Goal: Task Accomplishment & Management: Use online tool/utility

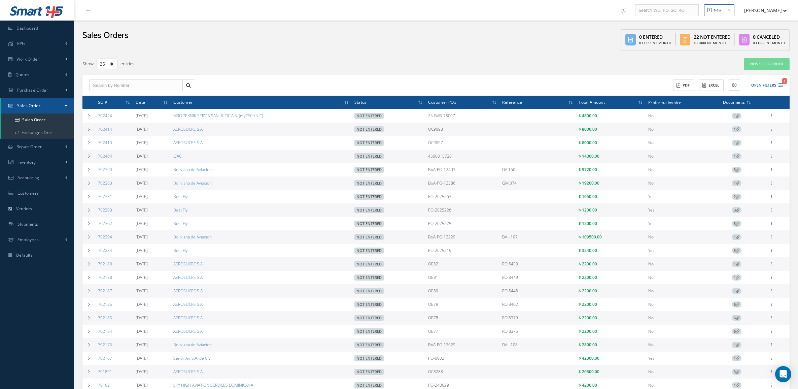
select select "25"
click at [58, 117] on link "Sales Order" at bounding box center [37, 119] width 73 height 13
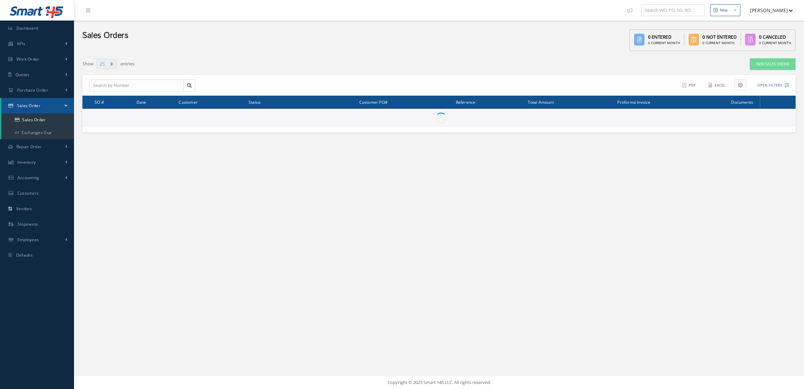
select select "25"
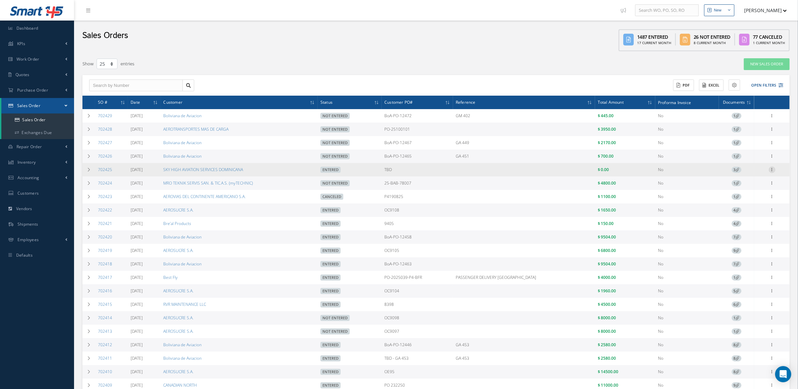
click at [769, 170] on icon at bounding box center [771, 168] width 7 height 5
click at [749, 215] on link "Documents" at bounding box center [740, 214] width 53 height 9
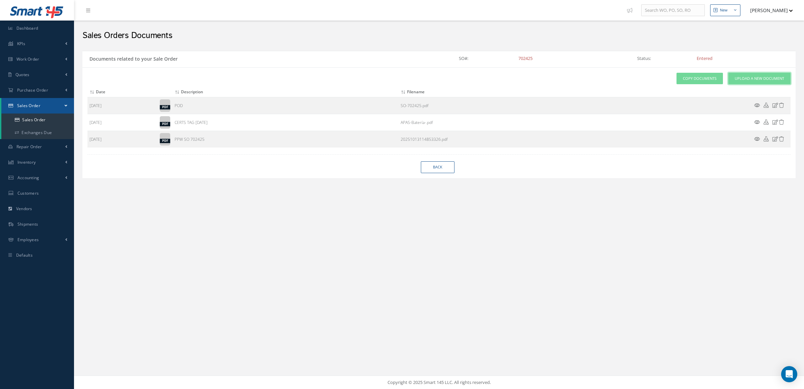
click at [758, 79] on span "Upload a New Document" at bounding box center [759, 79] width 49 height 6
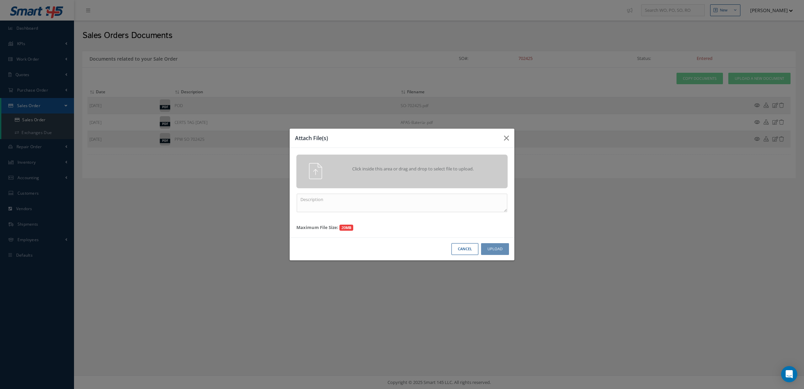
click at [426, 167] on span "Click inside this area or drag and drop to select file to upload." at bounding box center [413, 169] width 153 height 7
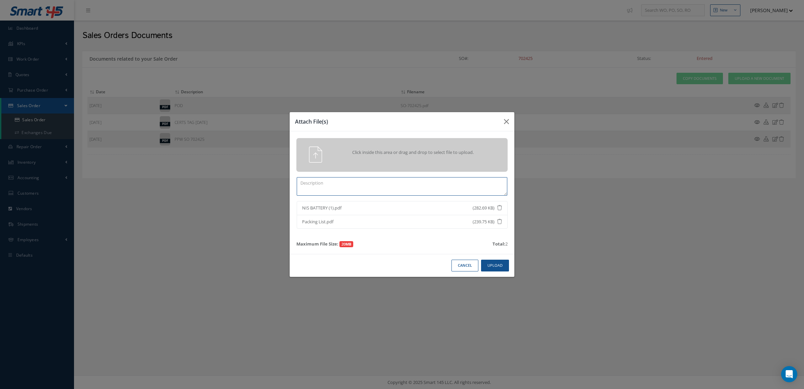
click at [329, 193] on textarea at bounding box center [402, 186] width 211 height 19
type textarea "t"
type textarea "TRACE"
click at [488, 269] on button "Upload" at bounding box center [495, 265] width 28 height 12
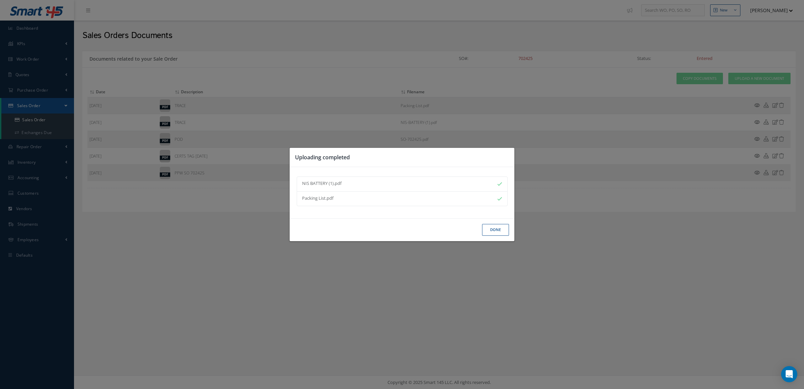
click at [495, 225] on button "Done" at bounding box center [495, 230] width 27 height 12
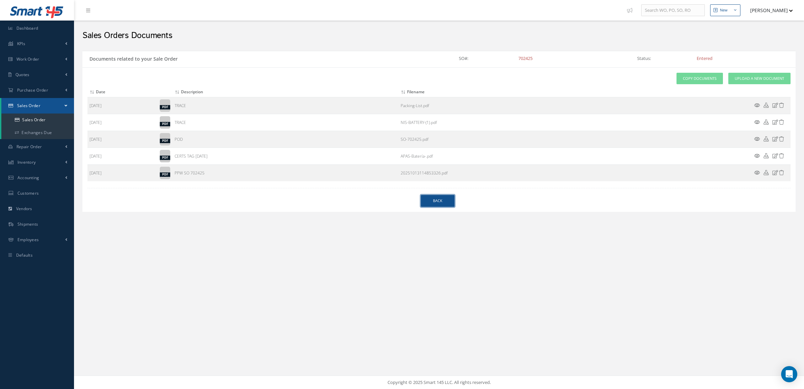
click at [444, 201] on link "Back" at bounding box center [438, 201] width 34 height 12
select select "25"
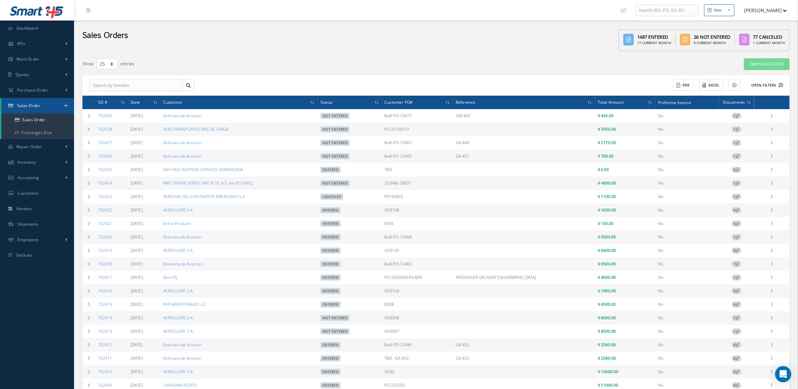
click at [770, 87] on button "Open Filters" at bounding box center [764, 85] width 38 height 11
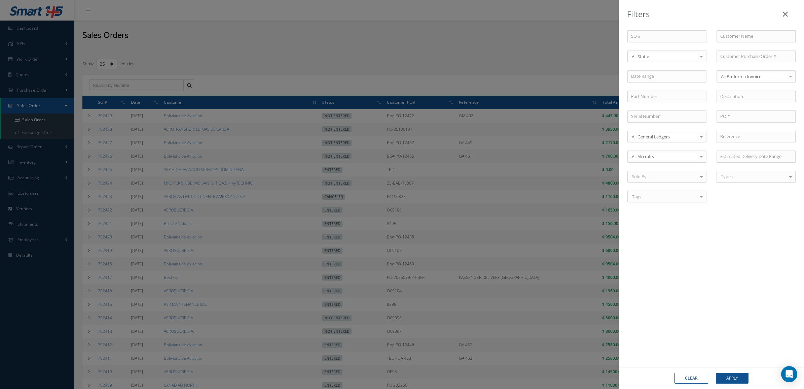
click at [690, 50] on div "All Status" at bounding box center [666, 56] width 79 height 12
click at [652, 83] on span "Entered" at bounding box center [667, 79] width 78 height 11
click at [742, 35] on input "text" at bounding box center [756, 36] width 79 height 12
type input "CIAC"
click at [744, 45] on div "CIAC" at bounding box center [756, 48] width 72 height 7
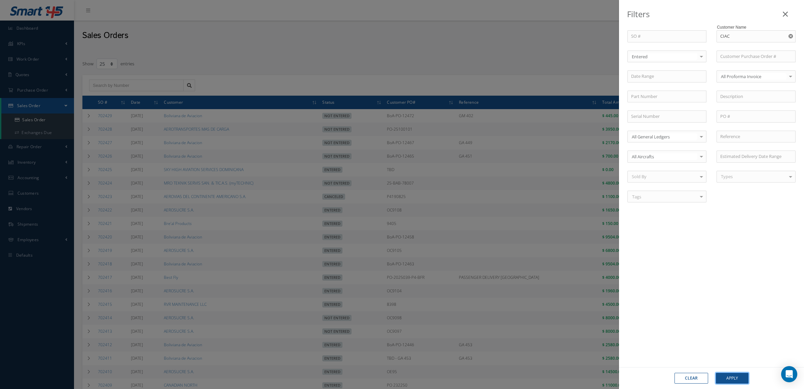
click at [740, 376] on button "Apply" at bounding box center [732, 377] width 33 height 11
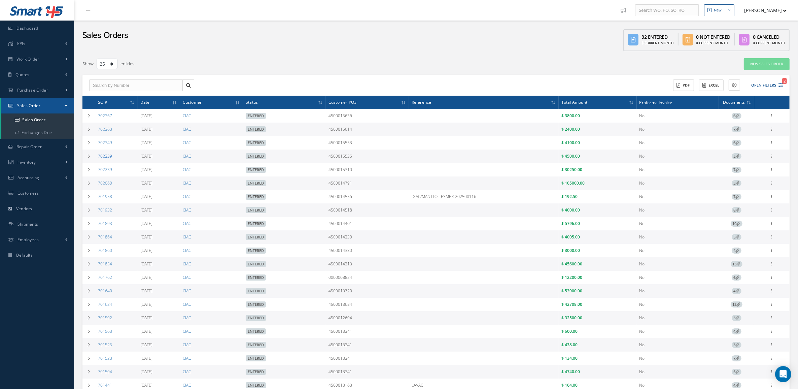
click at [103, 157] on link "702339" at bounding box center [105, 156] width 14 height 6
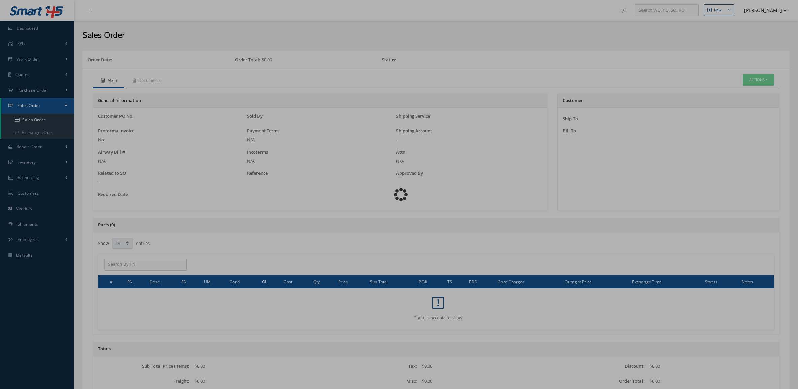
select select "25"
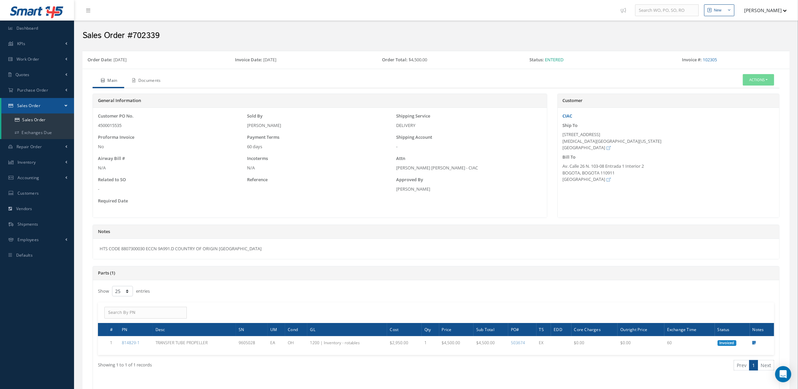
click at [159, 85] on link "Documents" at bounding box center [145, 81] width 43 height 14
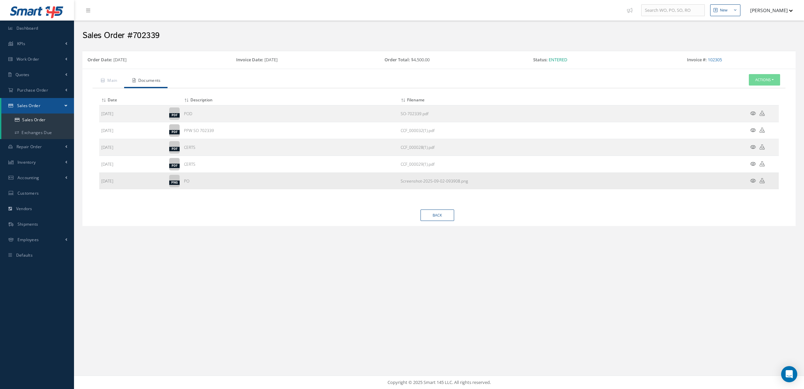
click at [753, 181] on icon at bounding box center [753, 180] width 6 height 5
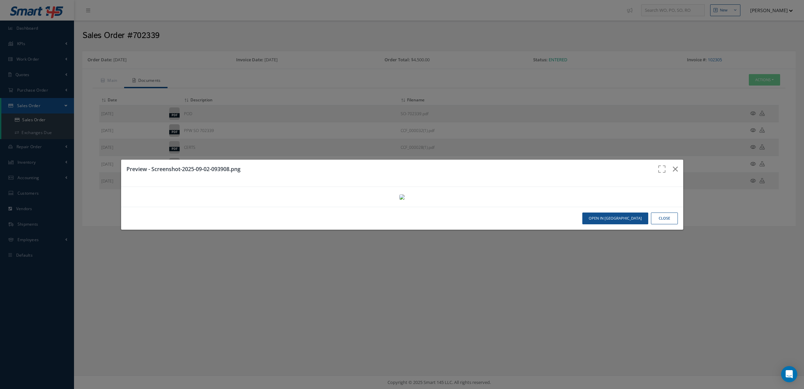
click at [399, 200] on img at bounding box center [401, 196] width 5 height 5
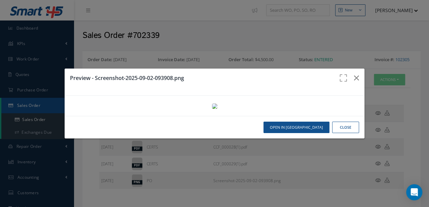
drag, startPoint x: 708, startPoint y: 5, endPoint x: 247, endPoint y: 41, distance: 462.6
click at [247, 96] on div at bounding box center [215, 106] width 300 height 20
click at [354, 74] on icon "button" at bounding box center [356, 78] width 5 height 8
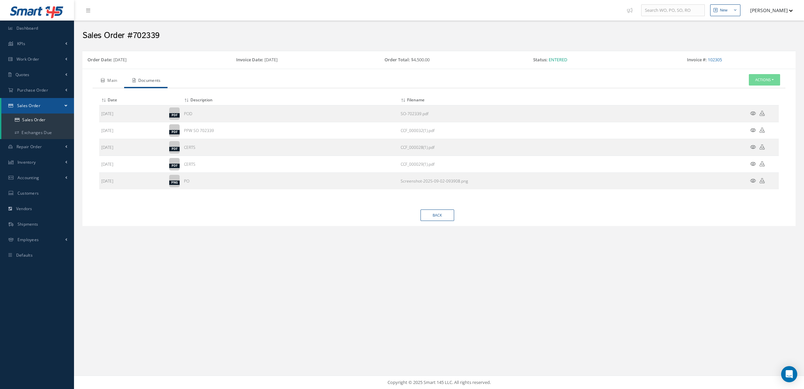
drag, startPoint x: 287, startPoint y: 1, endPoint x: 111, endPoint y: 82, distance: 193.4
click at [111, 82] on link "Main" at bounding box center [109, 81] width 32 height 14
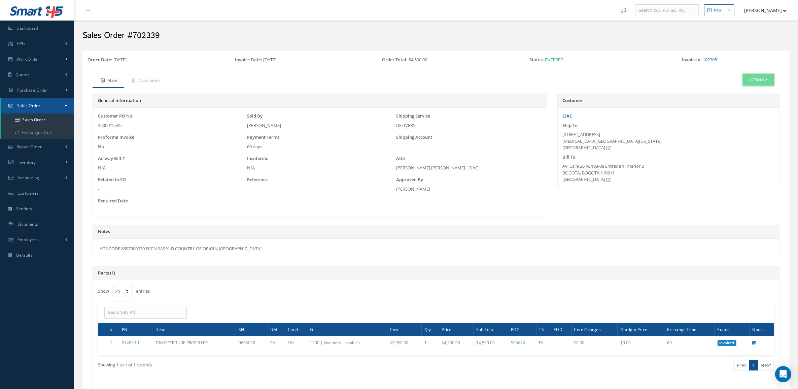
click at [761, 76] on button "Actions" at bounding box center [757, 80] width 31 height 12
click at [746, 90] on link "Reverse Sales Order" at bounding box center [748, 91] width 54 height 9
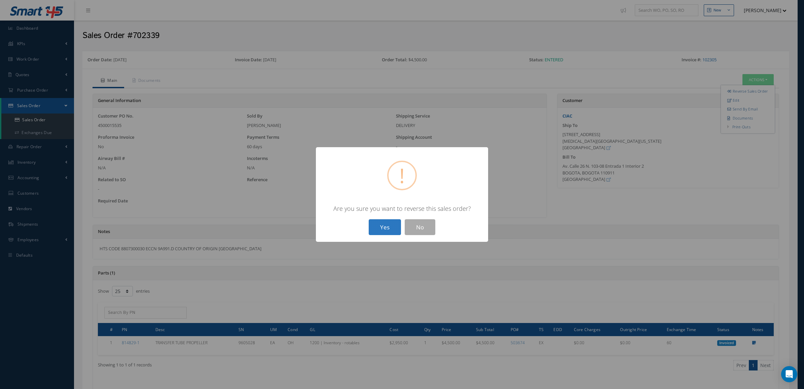
click at [392, 229] on button "Yes" at bounding box center [385, 227] width 32 height 16
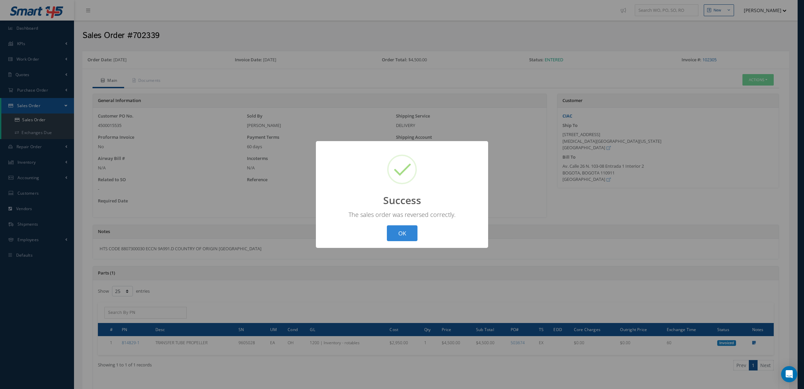
click at [403, 223] on div "? ! i Success × The sales order was reversed correctly. OK Cancel" at bounding box center [402, 194] width 172 height 107
click at [403, 229] on button "OK" at bounding box center [402, 233] width 31 height 16
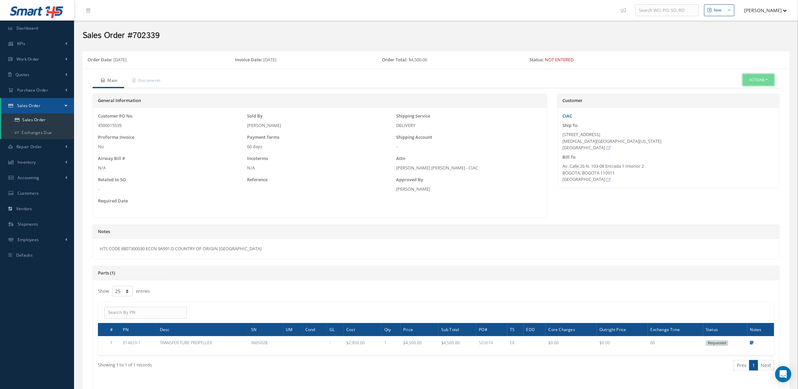
click at [763, 75] on button "Actions" at bounding box center [757, 80] width 31 height 12
click at [745, 101] on link "Edit" at bounding box center [748, 100] width 54 height 9
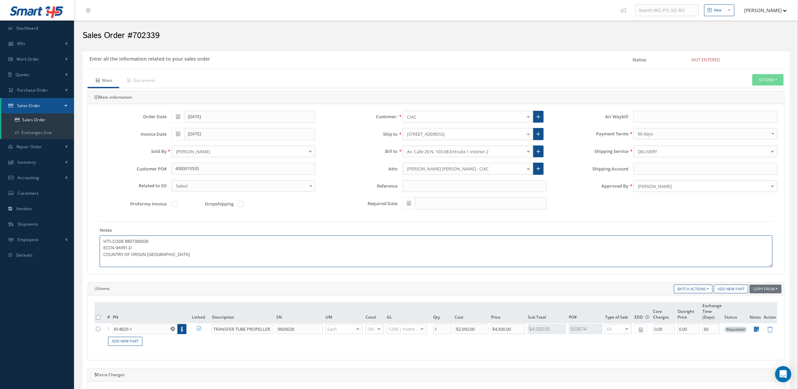
click at [181, 256] on textarea "HTS CODE 8807300030 ECCN 9A991.D COUNTRY OF ORIGIN USA" at bounding box center [436, 251] width 673 height 32
click at [181, 256] on textarea "HTS CODE 8807300030 ECCN 9A991.D COUNTRY OF ORIGIN USA INCOTERMS: FCA" at bounding box center [436, 251] width 673 height 32
type textarea "HTS CODE 8807300030 ECCN 9A991.D COUNTRY OF ORIGIN USA -------- INCOTERMS: FCA"
click at [757, 328] on icon at bounding box center [756, 329] width 5 height 6
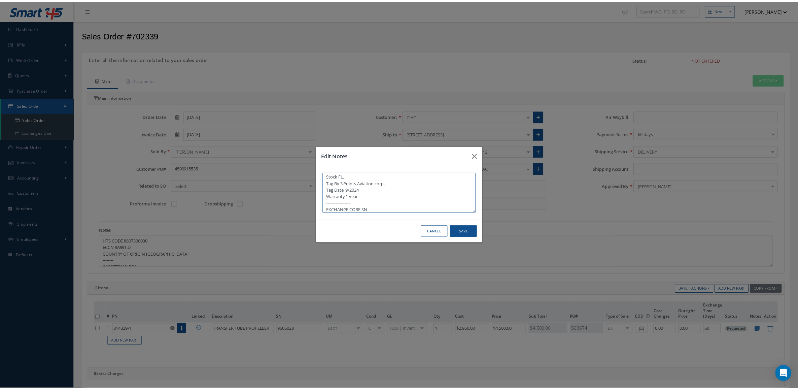
scroll to position [4, 0]
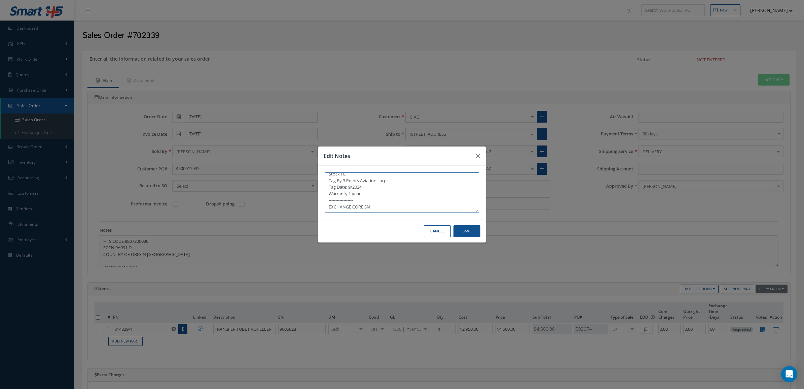
drag, startPoint x: 381, startPoint y: 211, endPoint x: 353, endPoint y: 206, distance: 28.0
click at [353, 206] on textarea "Stock FL. Tag By 3 Points Aviation corp. Tag Date: 9/2024 Warranty 1 year -----…" at bounding box center [402, 192] width 154 height 40
paste textarea "P/N 814829-1 S/N 129A"
type textarea "Stock FL. Tag By 3 Points Aviation corp. Tag Date: 9/2024 Warranty 1 year -----…"
click at [463, 229] on button "Save" at bounding box center [467, 231] width 27 height 12
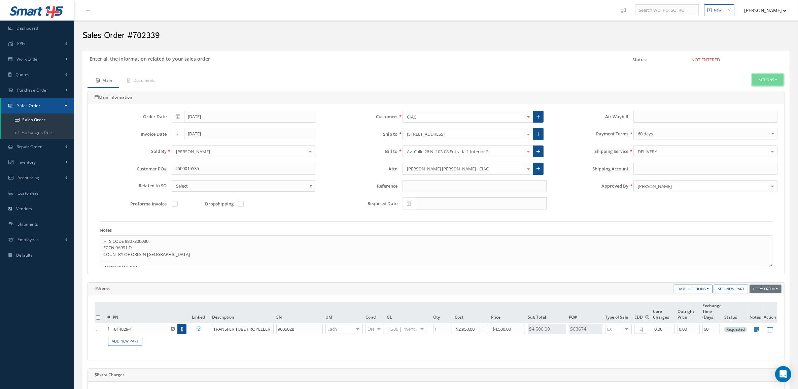
click at [771, 78] on button "Actions" at bounding box center [767, 80] width 31 height 12
click at [748, 89] on link "Enter/Update" at bounding box center [757, 91] width 54 height 9
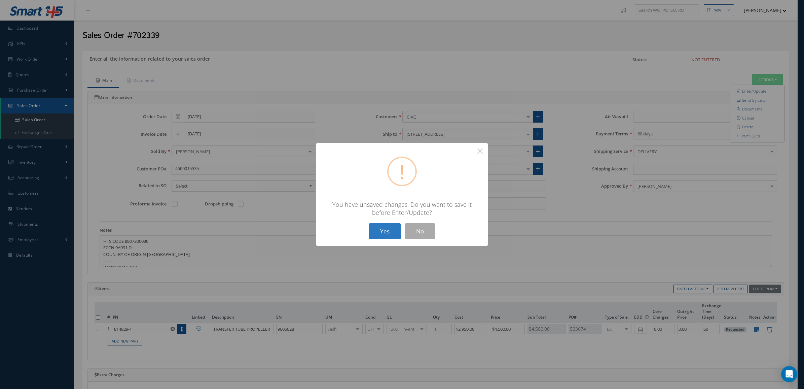
click at [388, 232] on button "Yes" at bounding box center [385, 231] width 32 height 16
click at [387, 229] on button "Yes" at bounding box center [385, 231] width 32 height 16
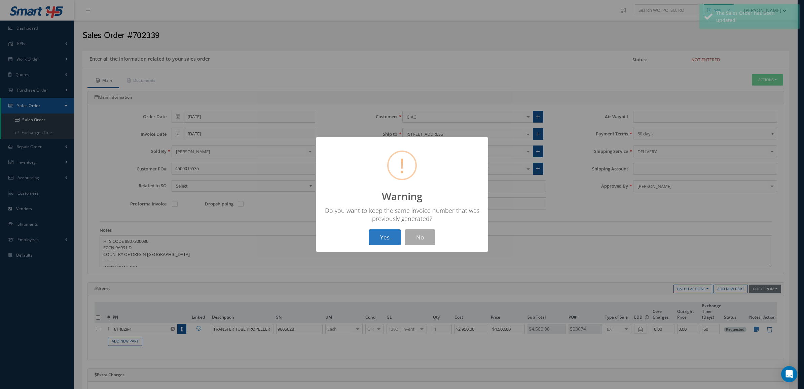
click at [389, 235] on button "Yes" at bounding box center [385, 237] width 32 height 16
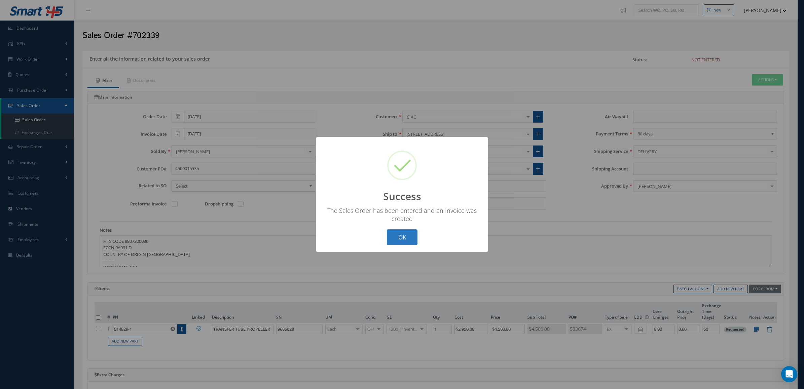
click at [400, 232] on button "OK" at bounding box center [402, 237] width 31 height 16
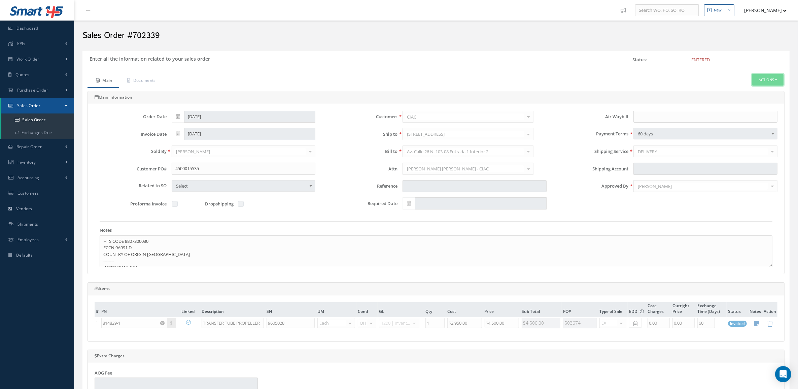
click at [766, 78] on button "Actions" at bounding box center [767, 80] width 31 height 12
click at [695, 142] on link "Invoice" at bounding box center [706, 137] width 51 height 10
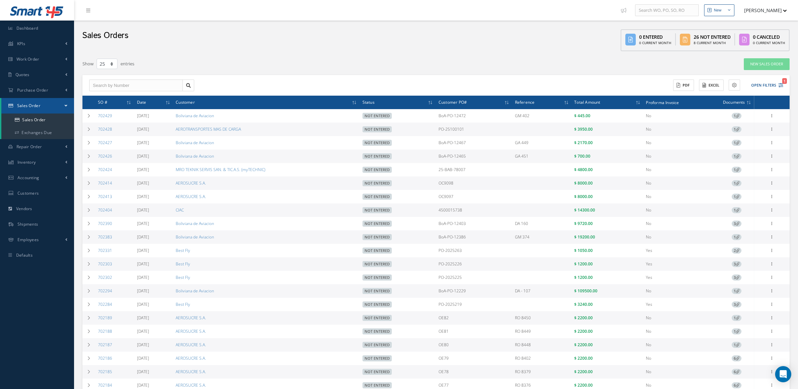
select select "25"
click at [47, 89] on span "Purchase Order" at bounding box center [32, 90] width 31 height 6
click at [43, 99] on a=1&status_id=2&status_id=3&status_id=5&collapsedFilters"] "Purchase Orders" at bounding box center [37, 104] width 73 height 13
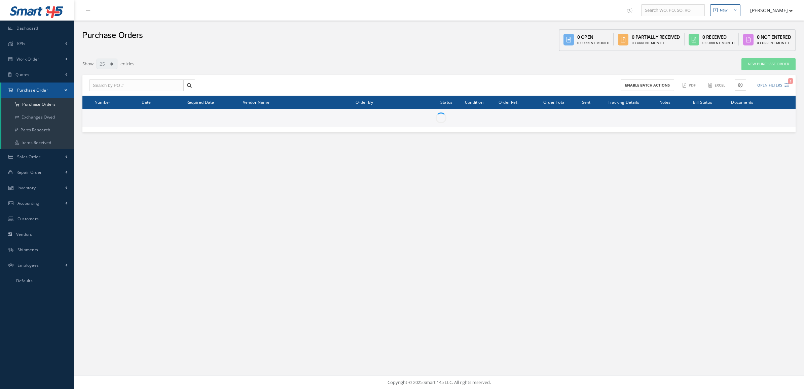
select select "25"
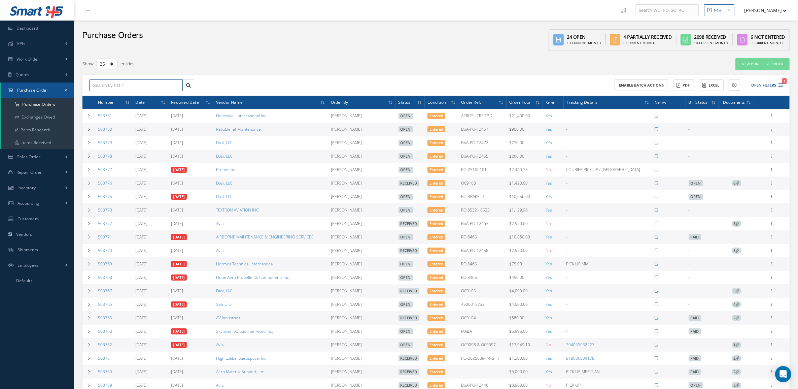
click at [146, 80] on input "text" at bounding box center [136, 85] width 94 height 12
type input "503406"
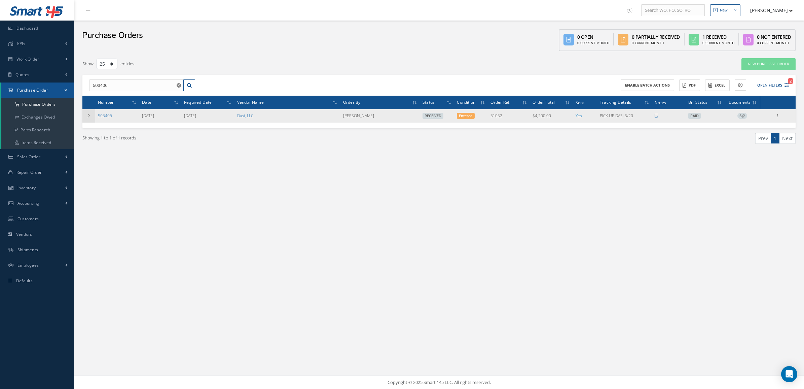
click at [87, 117] on icon at bounding box center [88, 116] width 5 height 4
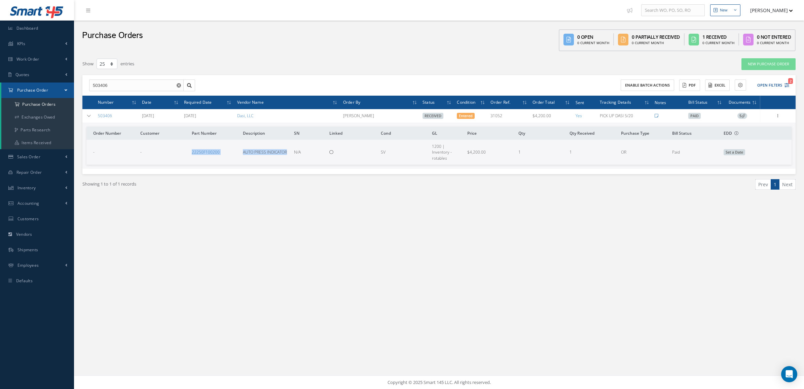
drag, startPoint x: 175, startPoint y: 156, endPoint x: 288, endPoint y: 157, distance: 112.4
click at [288, 157] on tr "- - 22250F100200 AUTO PRESS INDICATOR N/A SV 1200 | Inventory - rotables $4,200…" at bounding box center [438, 152] width 705 height 25
copy tr "22250F100200 AUTO PRESS INDICATOR"
click at [776, 115] on icon at bounding box center [777, 114] width 7 height 5
click at [756, 120] on link "Receiving Details" at bounding box center [746, 120] width 53 height 9
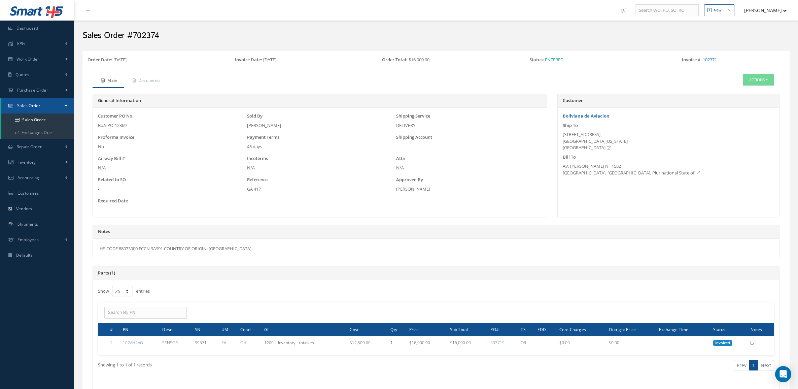
select select "25"
click at [21, 122] on link "Sales Order" at bounding box center [37, 119] width 73 height 13
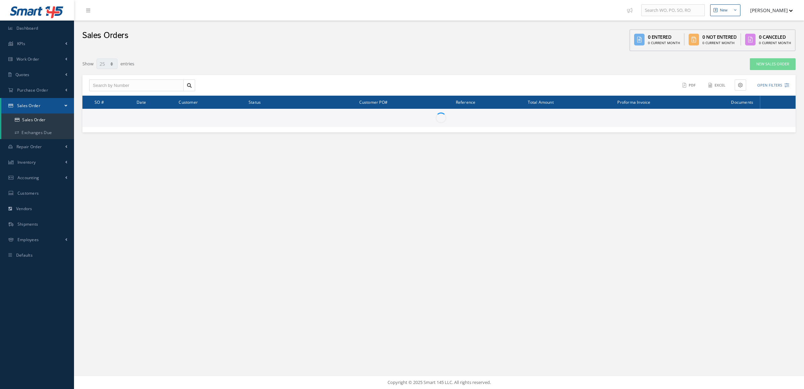
select select "25"
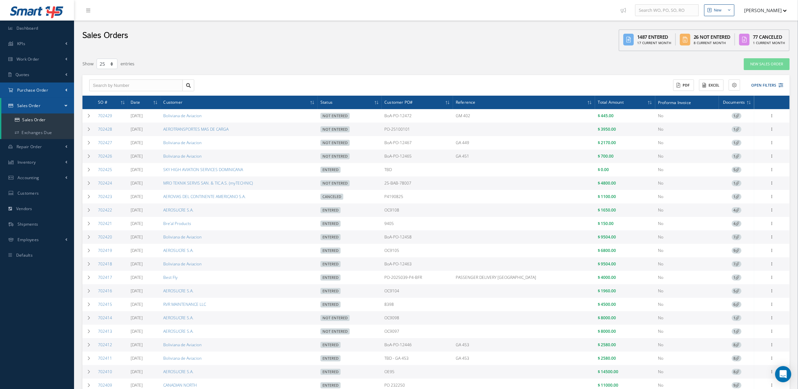
click at [42, 88] on span "Purchase Order" at bounding box center [32, 90] width 31 height 6
click at [37, 185] on link "Inventory" at bounding box center [37, 187] width 74 height 15
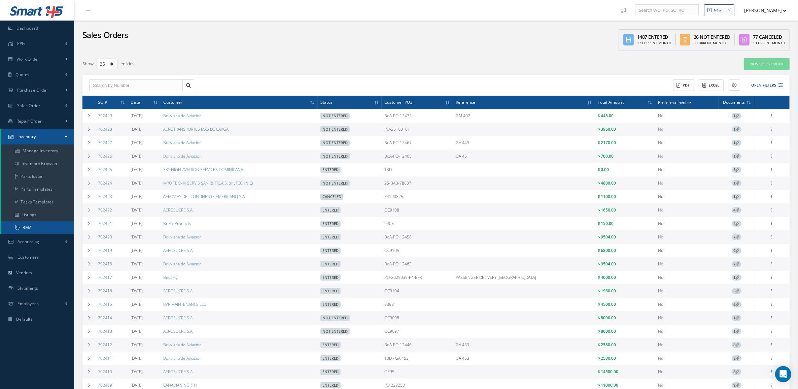
click at [41, 224] on link "RMA" at bounding box center [37, 227] width 73 height 13
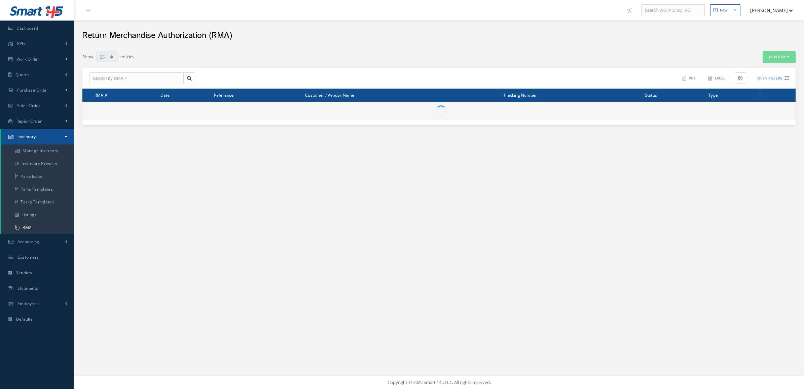
select select "25"
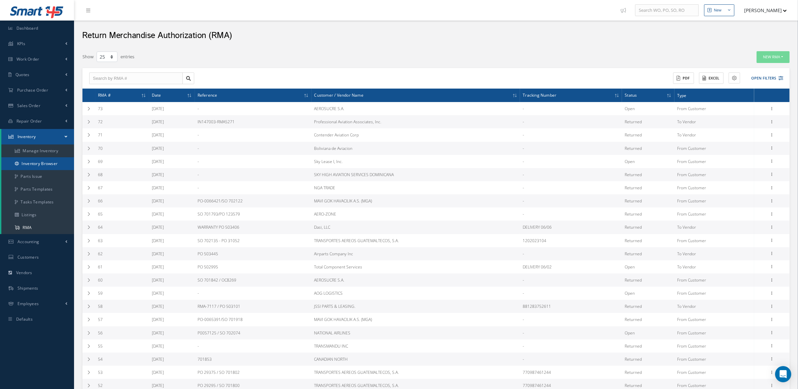
click at [44, 159] on link "Inventory Browser" at bounding box center [37, 163] width 73 height 13
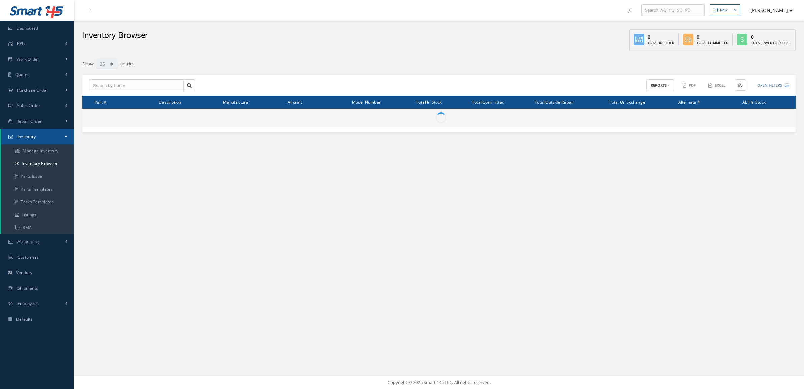
select select "25"
click at [165, 81] on input "text" at bounding box center [136, 85] width 95 height 12
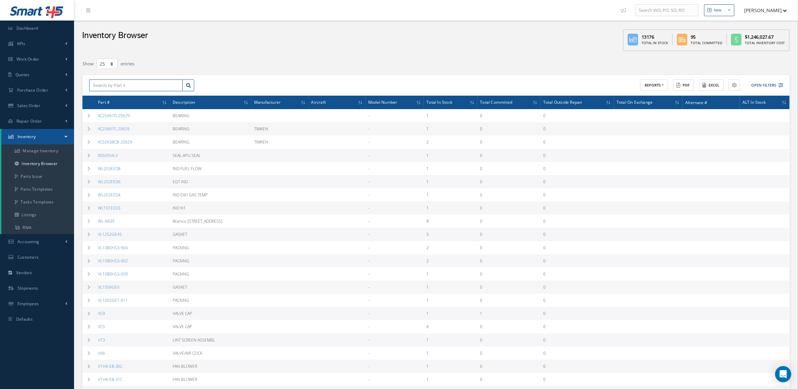
paste input "3840310-4"
type input "3840310-4"
